Goal: Find specific page/section: Find specific page/section

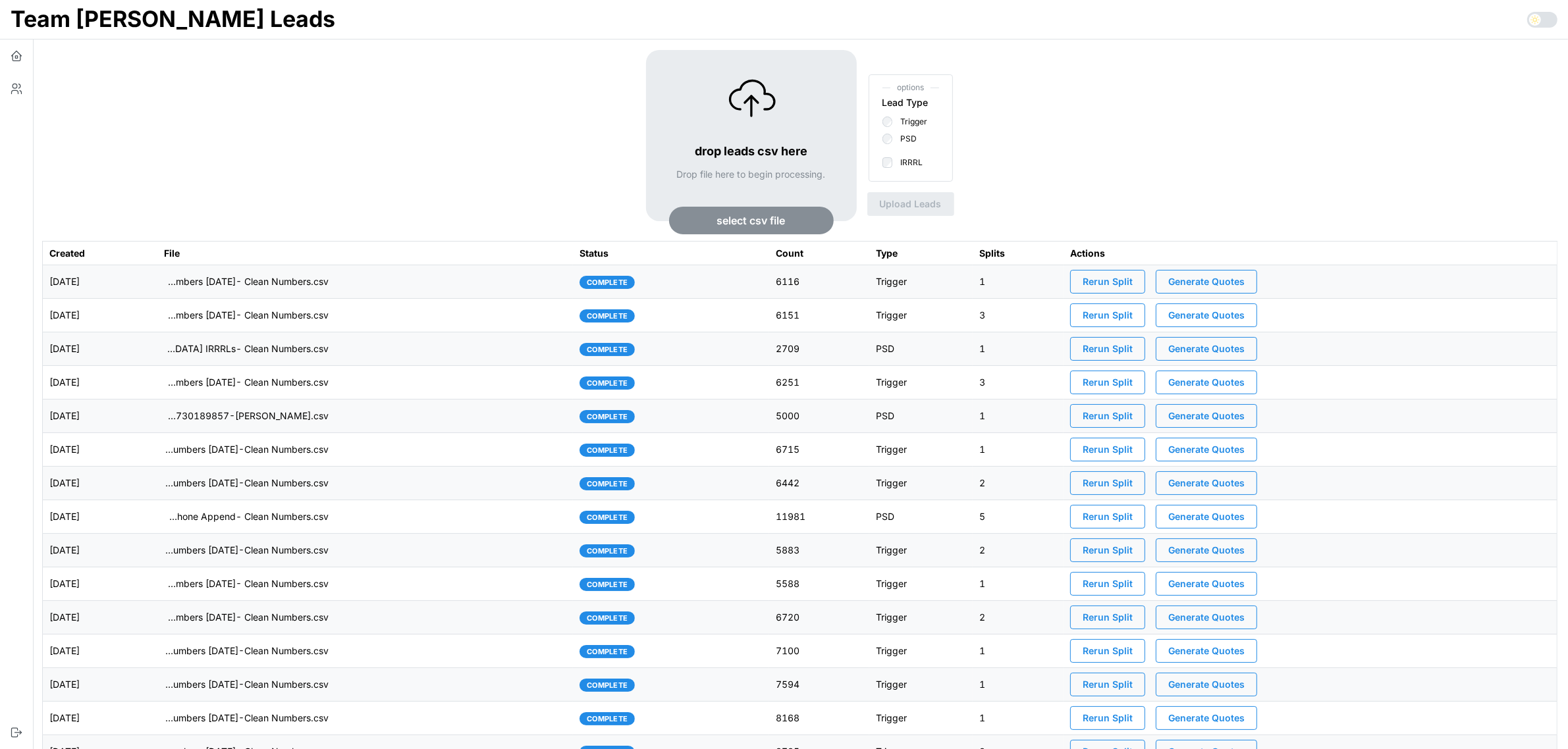
click at [413, 520] on td "imports/[PERSON_NAME]/1755554868013-VA IRRRL Leads Master List [DATE]- Cell Pho…" at bounding box center [365, 517] width 416 height 33
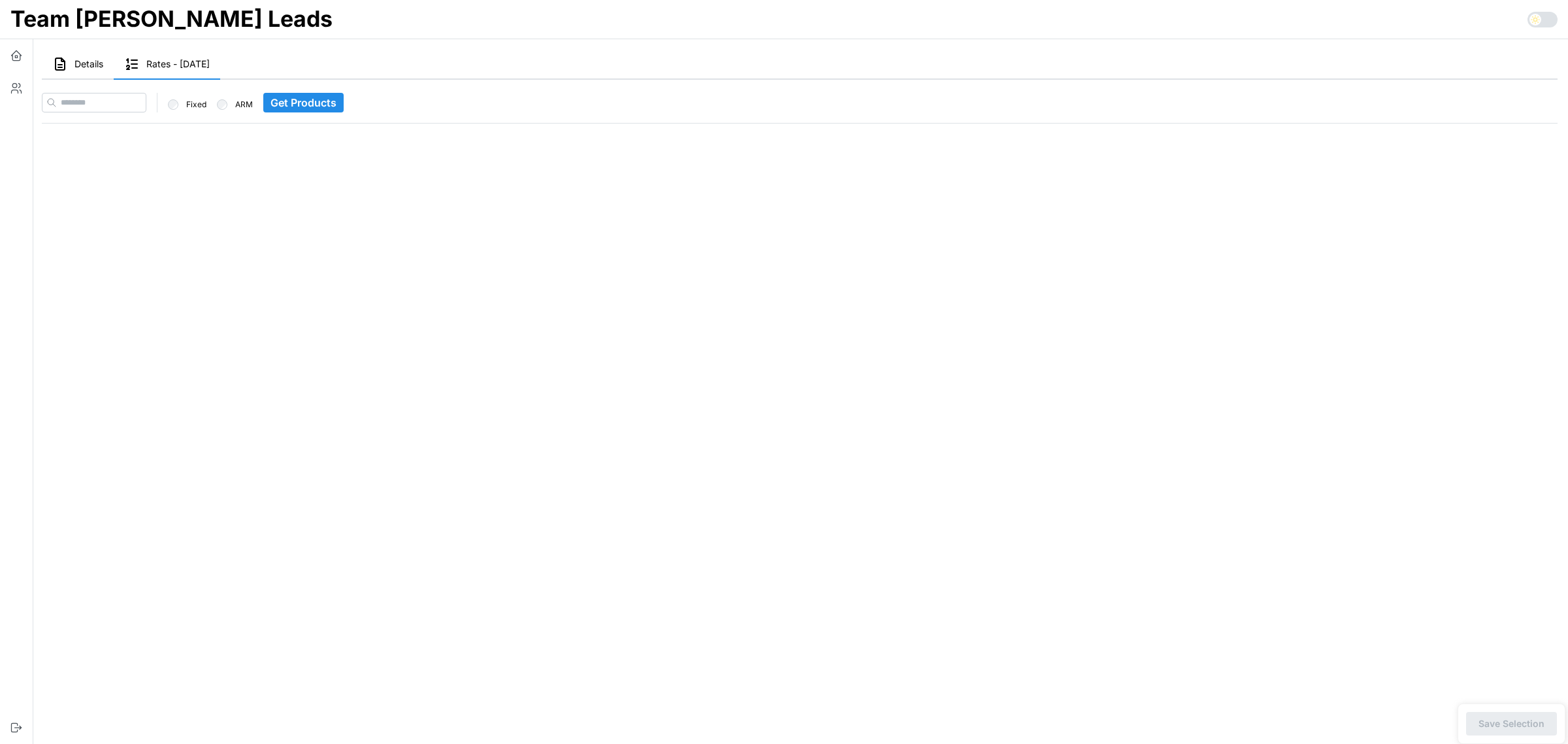
click at [86, 64] on span "Details" at bounding box center [88, 64] width 29 height 9
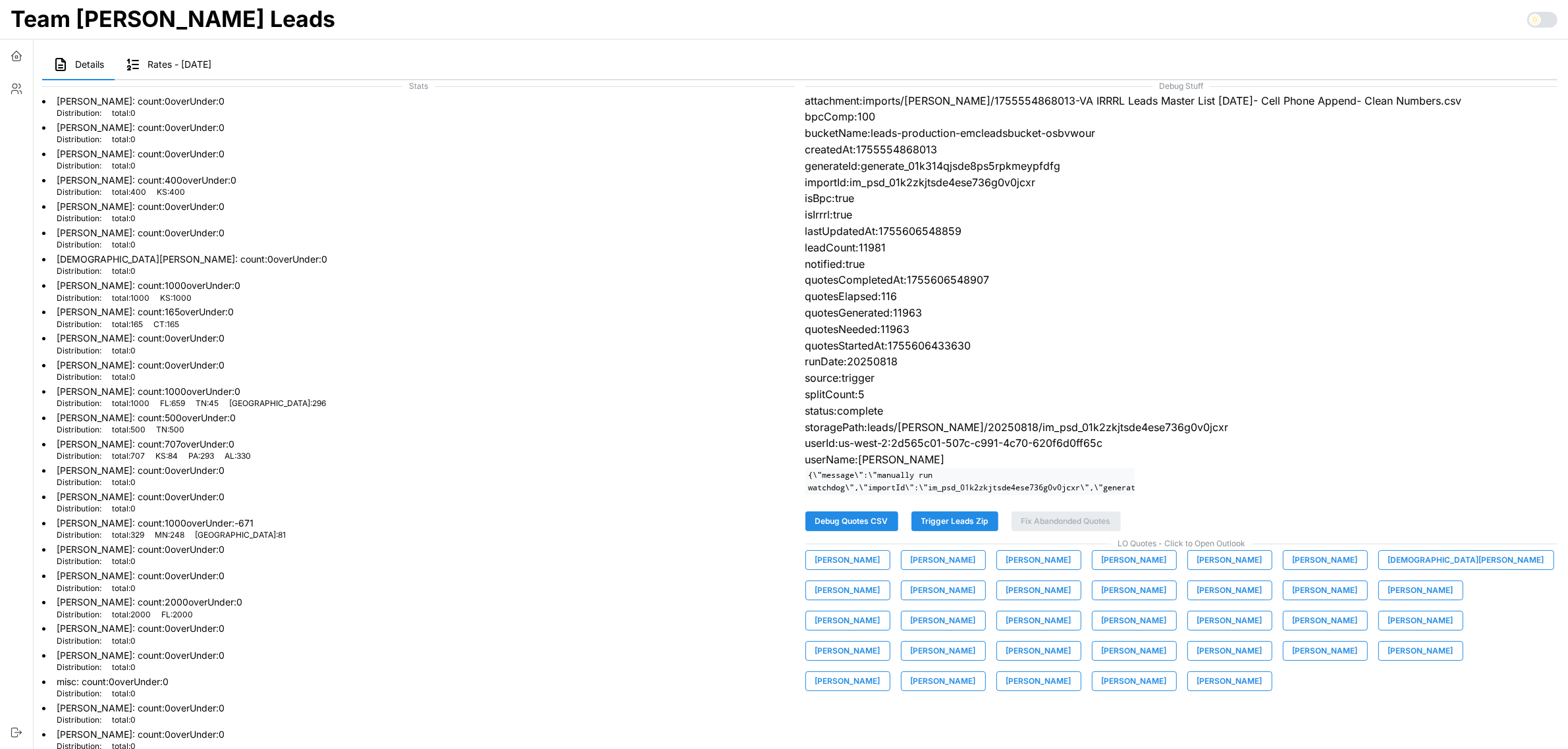
click at [1197, 599] on span "Elisabeth Cone" at bounding box center [1229, 590] width 65 height 18
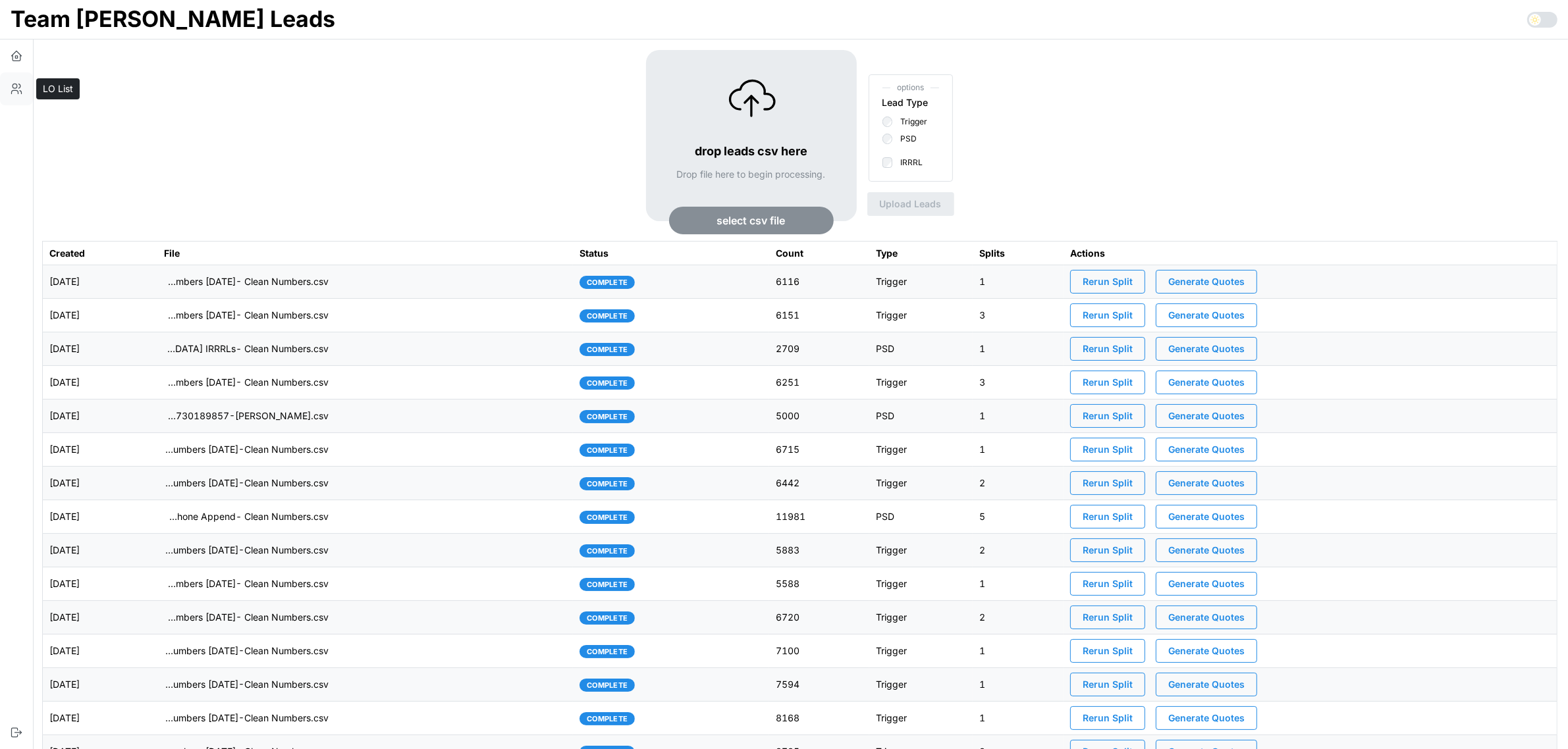
click at [15, 92] on icon "button" at bounding box center [17, 89] width 13 height 13
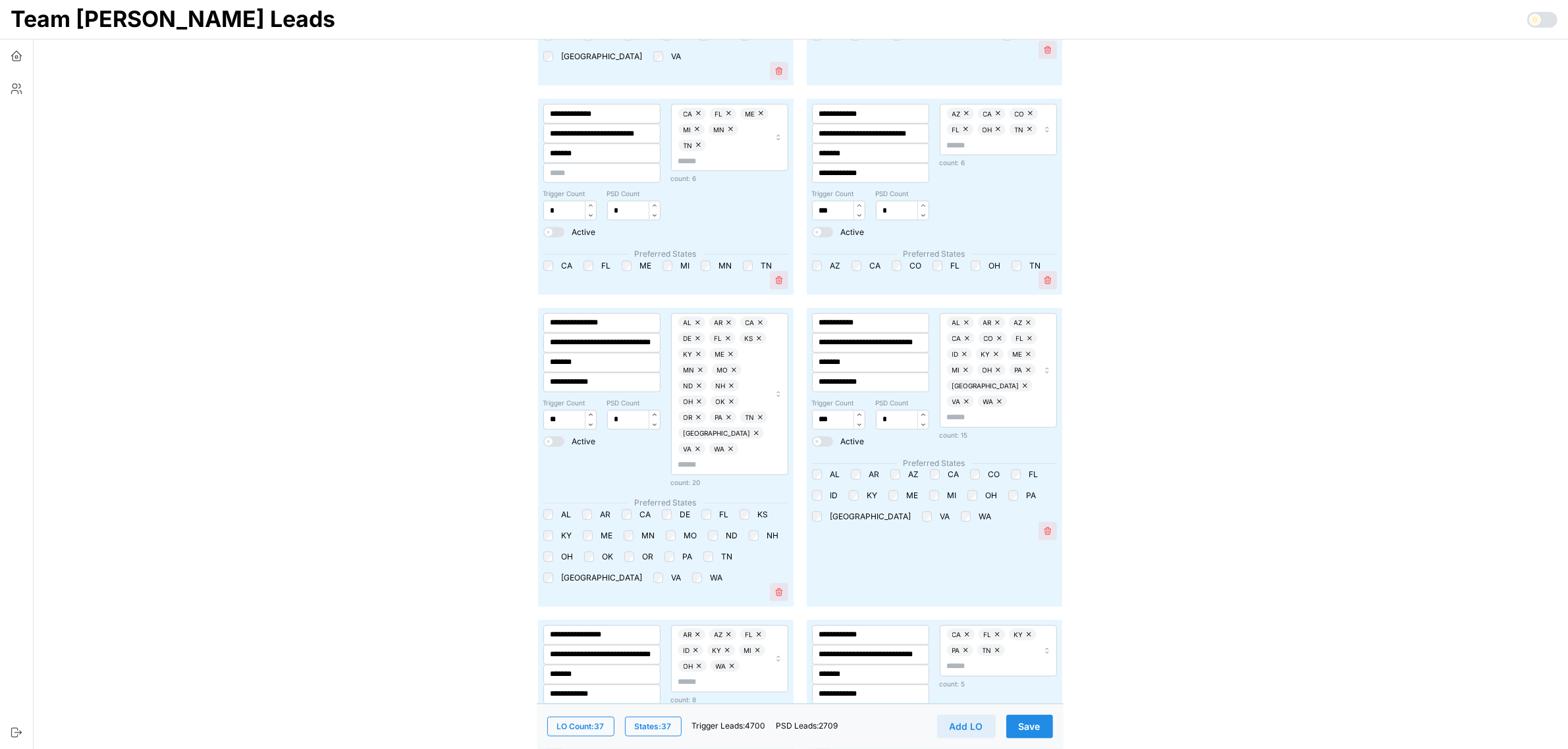
scroll to position [1892, 0]
